Goal: Book appointment/travel/reservation

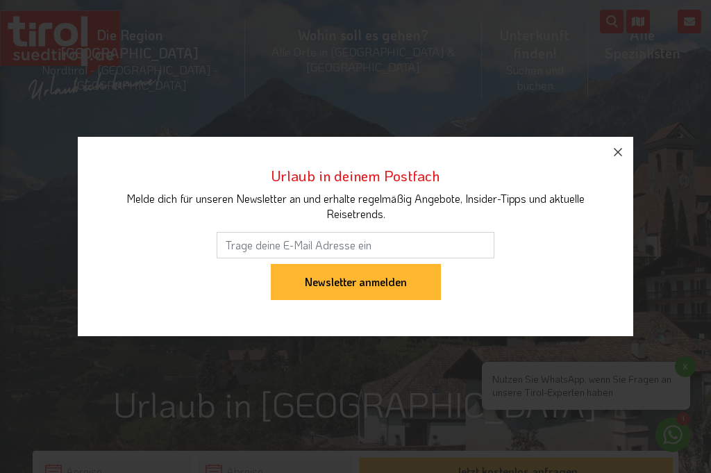
click at [621, 160] on icon "button" at bounding box center [617, 152] width 17 height 17
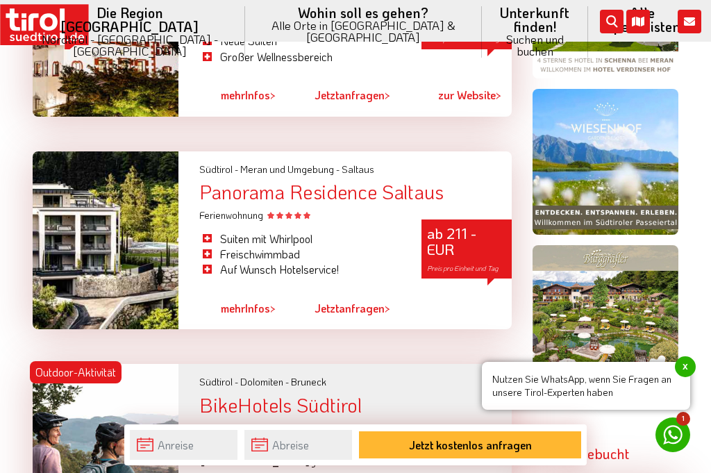
scroll to position [745, 0]
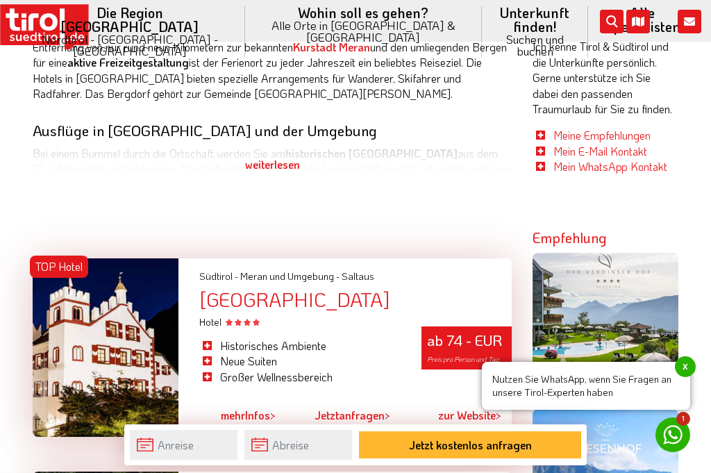
click at [313, 338] on li "Historisches Ambiente" at bounding box center [299, 345] width 201 height 15
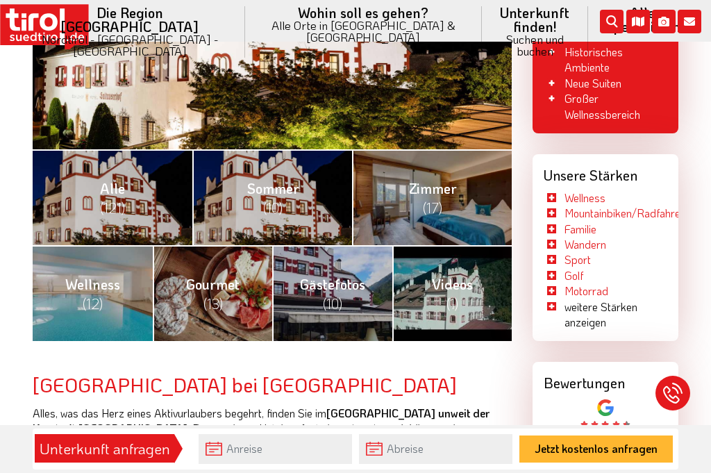
scroll to position [455, 0]
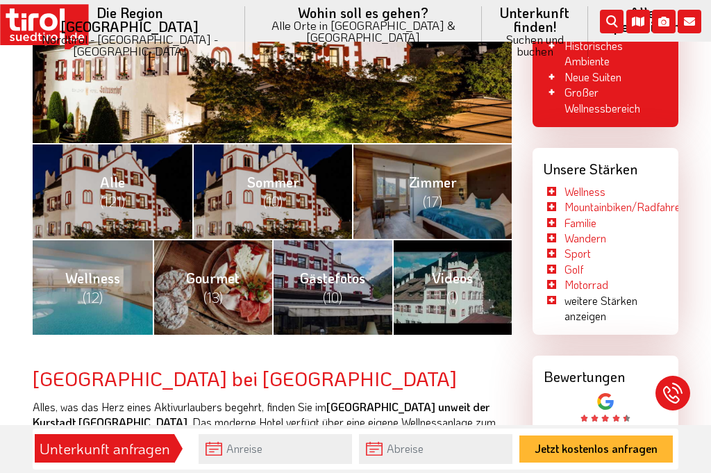
click at [237, 278] on link "Gourmet (13)" at bounding box center [213, 287] width 120 height 96
click at [240, 268] on link "Gourmet (13)" at bounding box center [213, 287] width 120 height 96
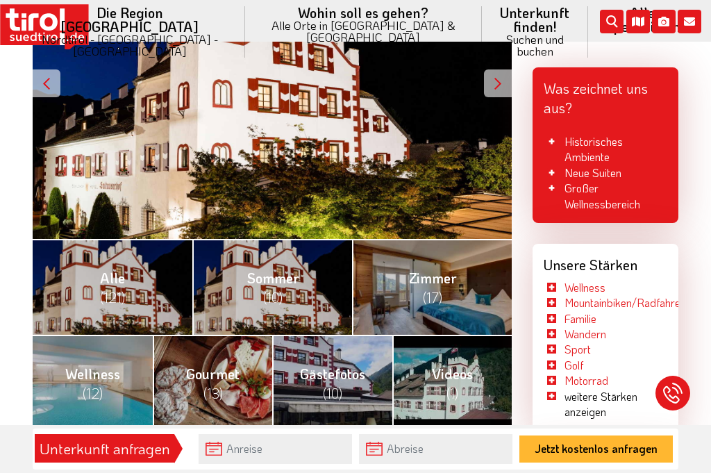
scroll to position [362, 0]
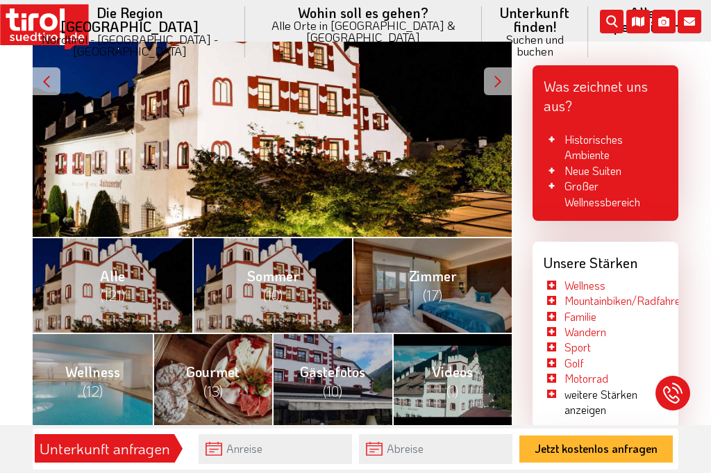
click at [49, 71] on div at bounding box center [47, 81] width 28 height 28
click at [438, 272] on span "Zimmer (17)" at bounding box center [433, 285] width 48 height 37
click at [437, 286] on span "(17)" at bounding box center [432, 295] width 19 height 18
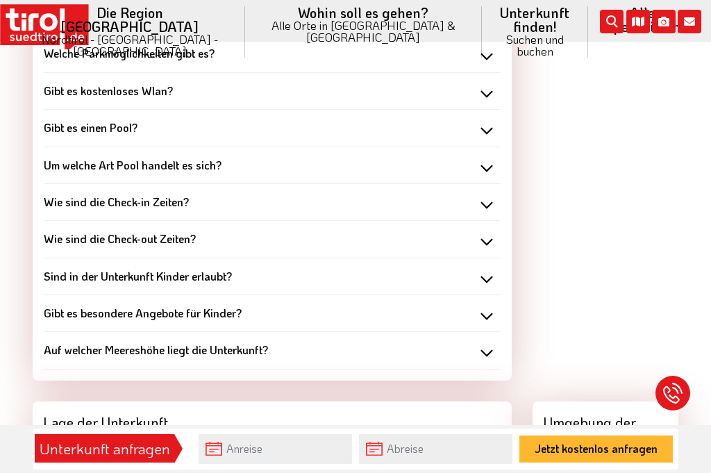
scroll to position [2984, 0]
click at [271, 342] on div "Auf welcher Meereshöhe liegt die Unterkunft?" at bounding box center [272, 349] width 457 height 15
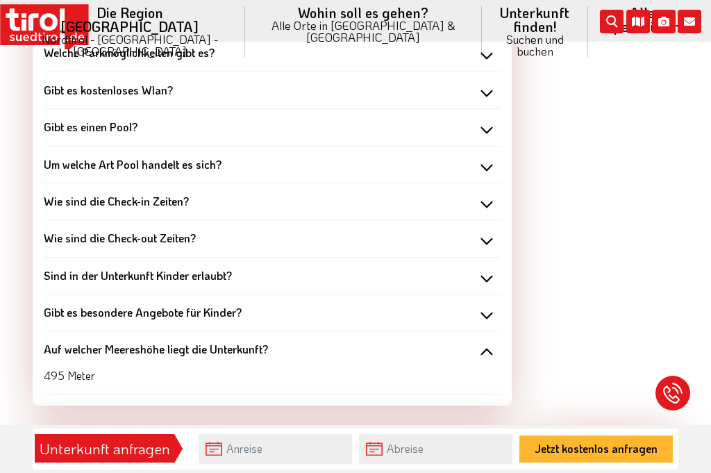
click at [491, 342] on div "Auf welcher Meereshöhe liegt die Unterkunft?" at bounding box center [272, 349] width 457 height 15
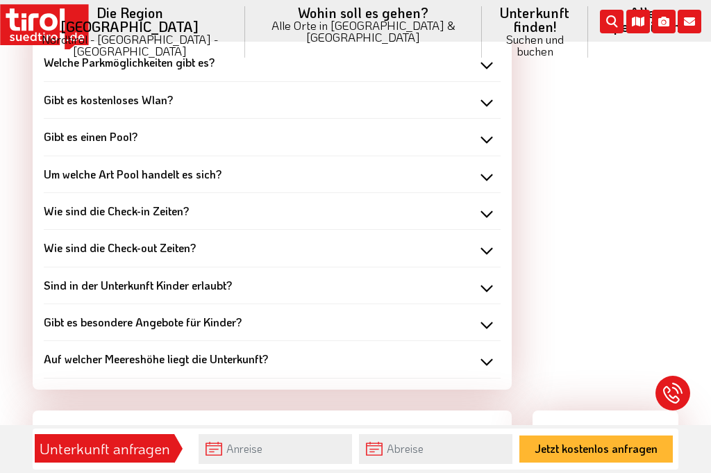
scroll to position [2979, 0]
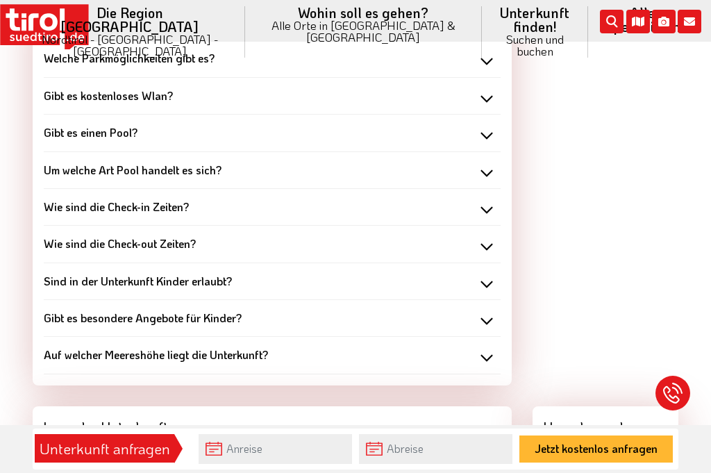
click at [284, 347] on div "Auf welcher Meereshöhe liegt die Unterkunft?" at bounding box center [272, 354] width 457 height 15
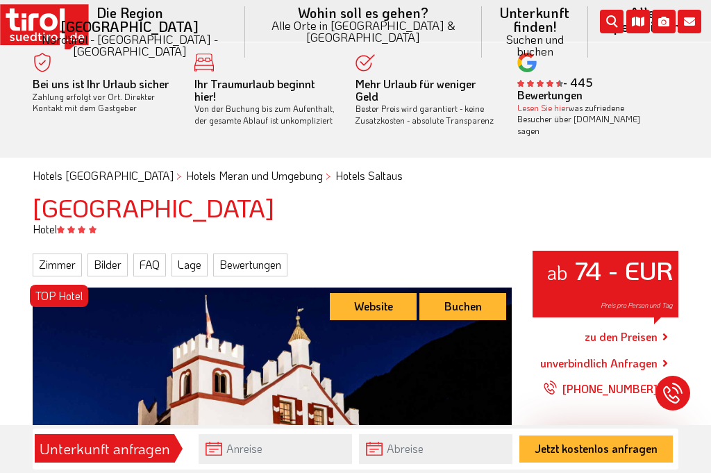
scroll to position [0, 0]
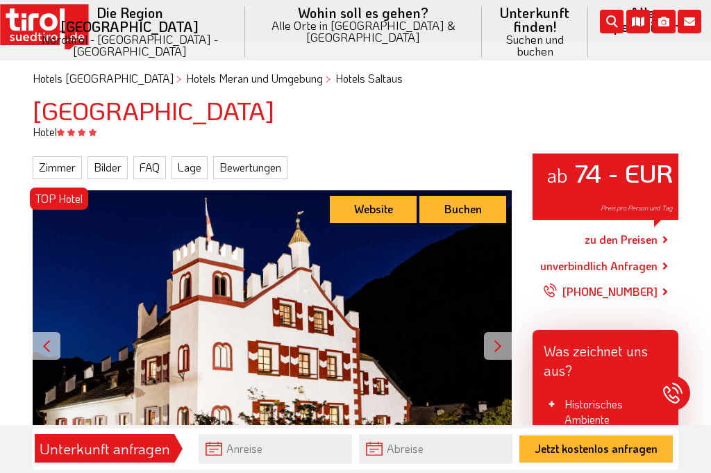
scroll to position [100, 0]
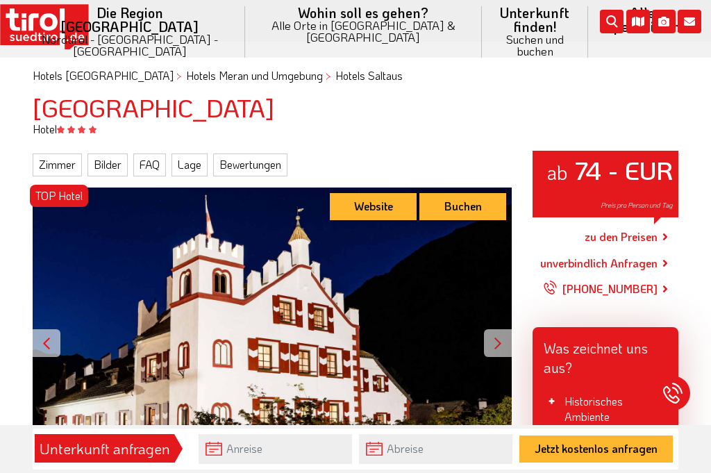
click at [469, 193] on link "Buchen" at bounding box center [462, 206] width 87 height 27
